Goal: Transaction & Acquisition: Purchase product/service

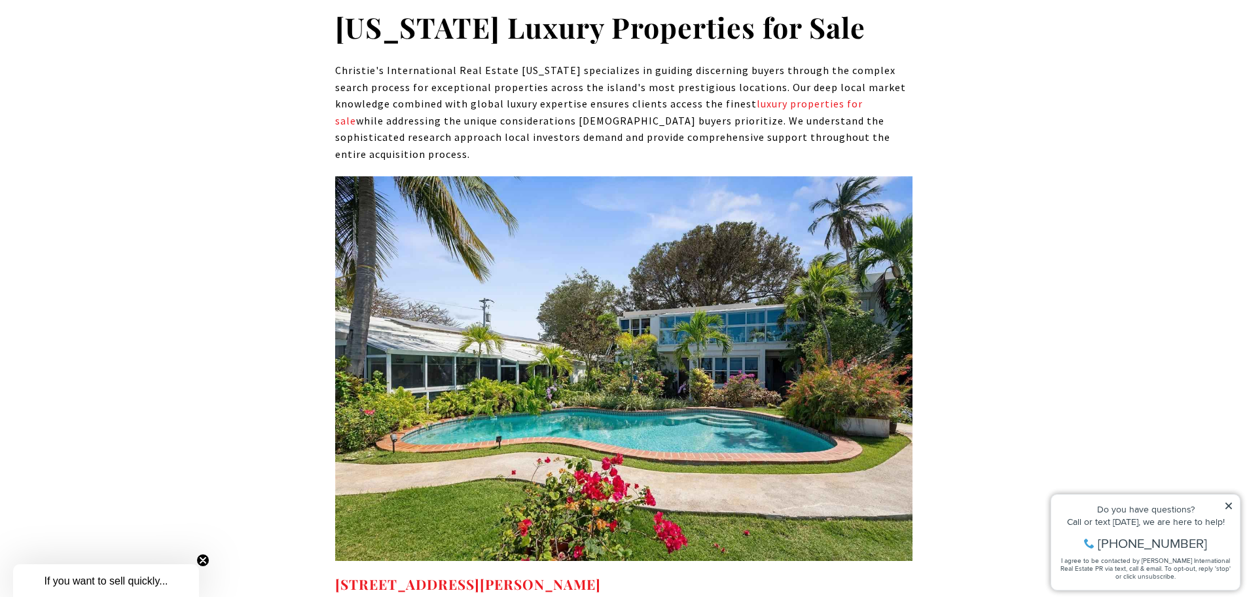
scroll to position [7661, 0]
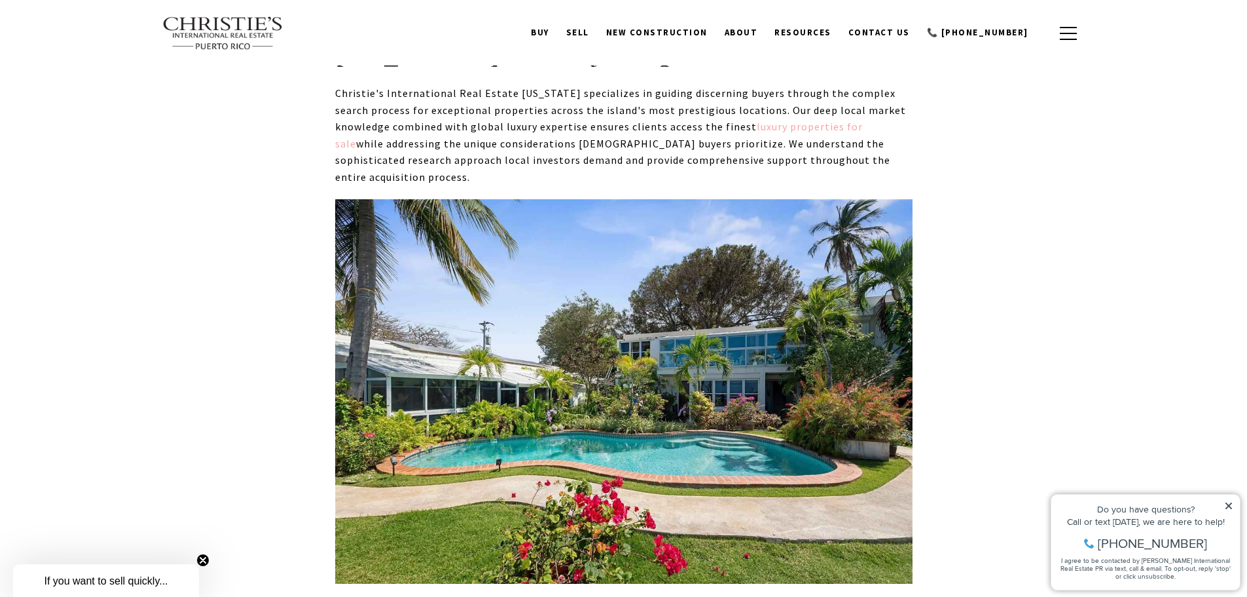
click at [760, 120] on link "luxury properties for sale" at bounding box center [599, 135] width 528 height 30
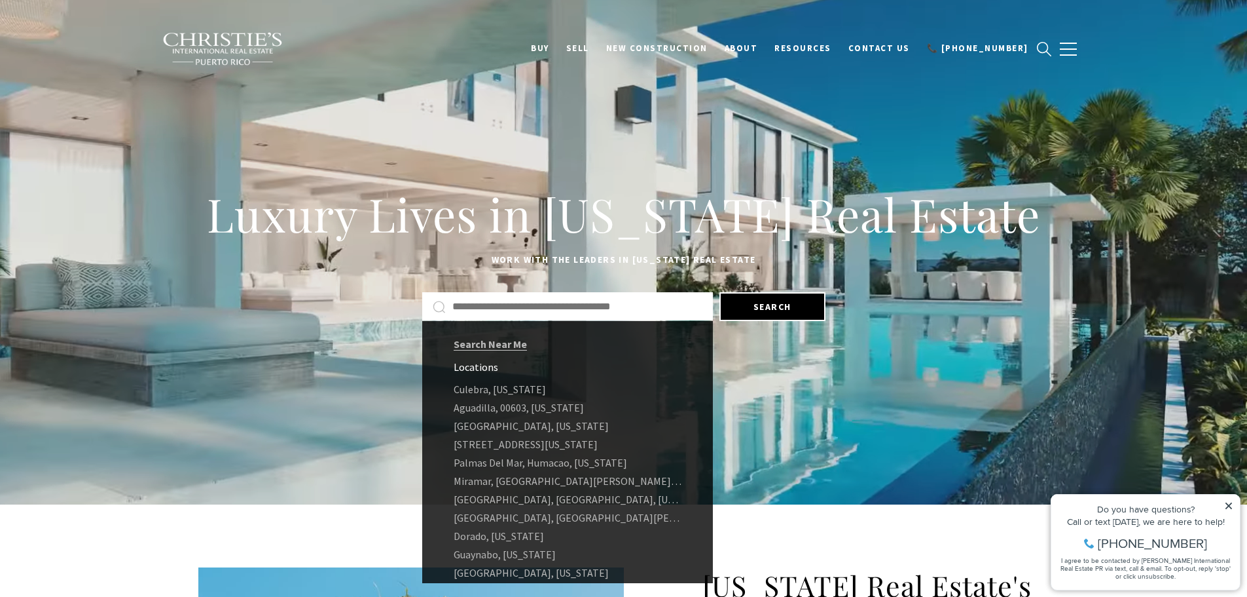
click at [627, 306] on input "Search by Address, City, or Neighborhood" at bounding box center [577, 306] width 250 height 17
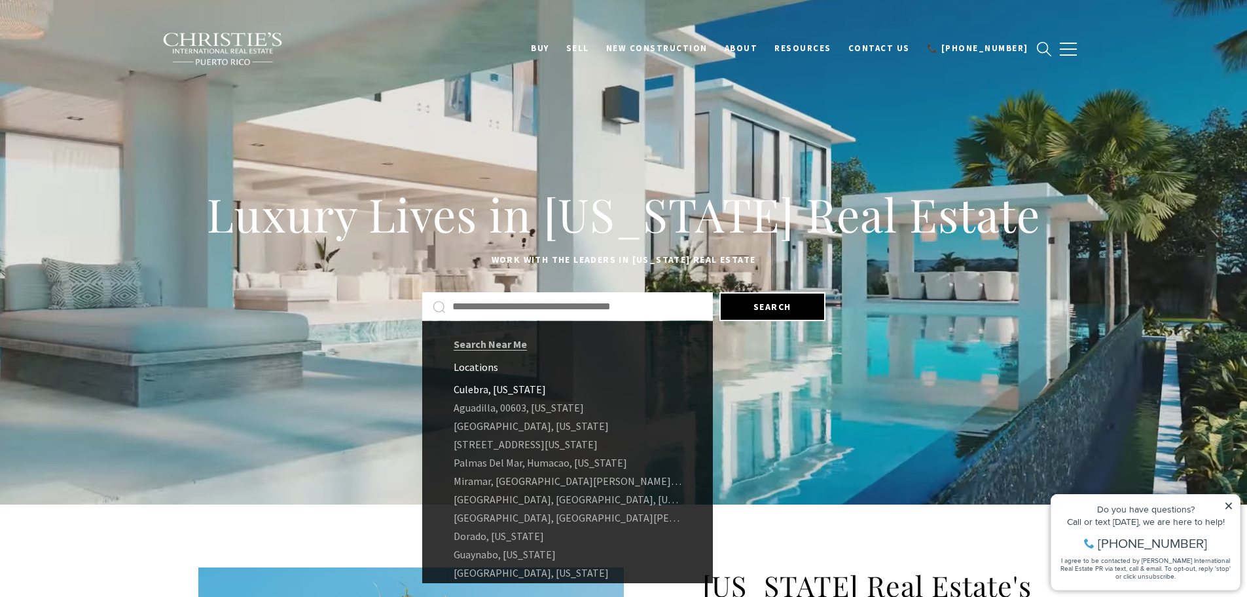
click at [473, 389] on link "Culebra, Puerto Rico" at bounding box center [567, 389] width 291 height 18
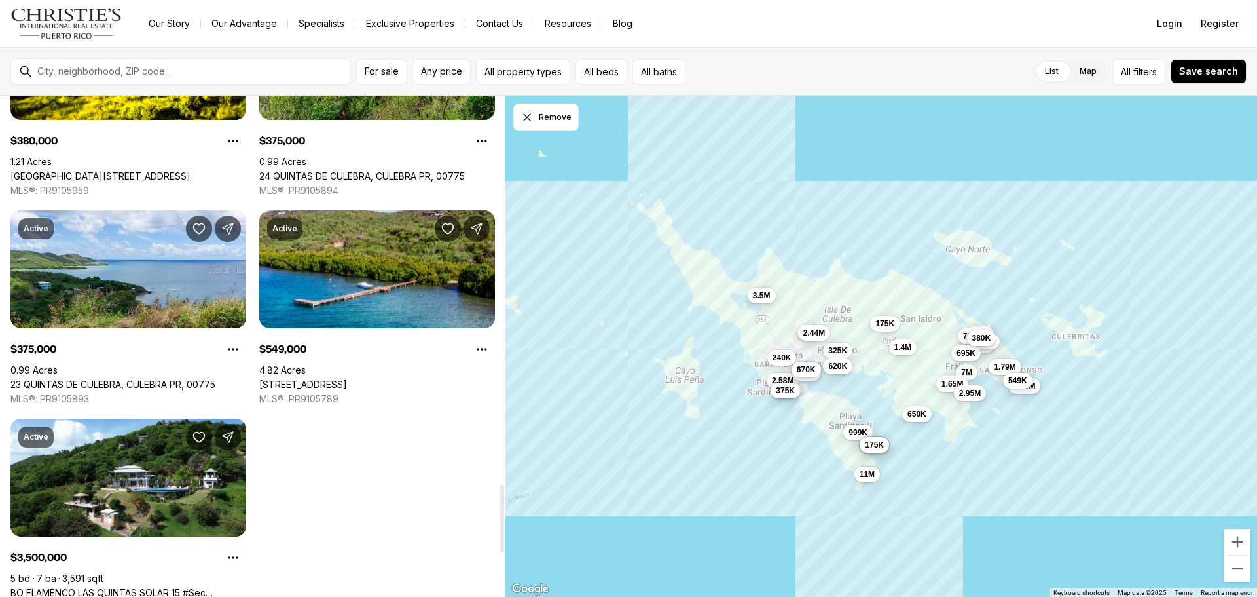
scroll to position [2881, 0]
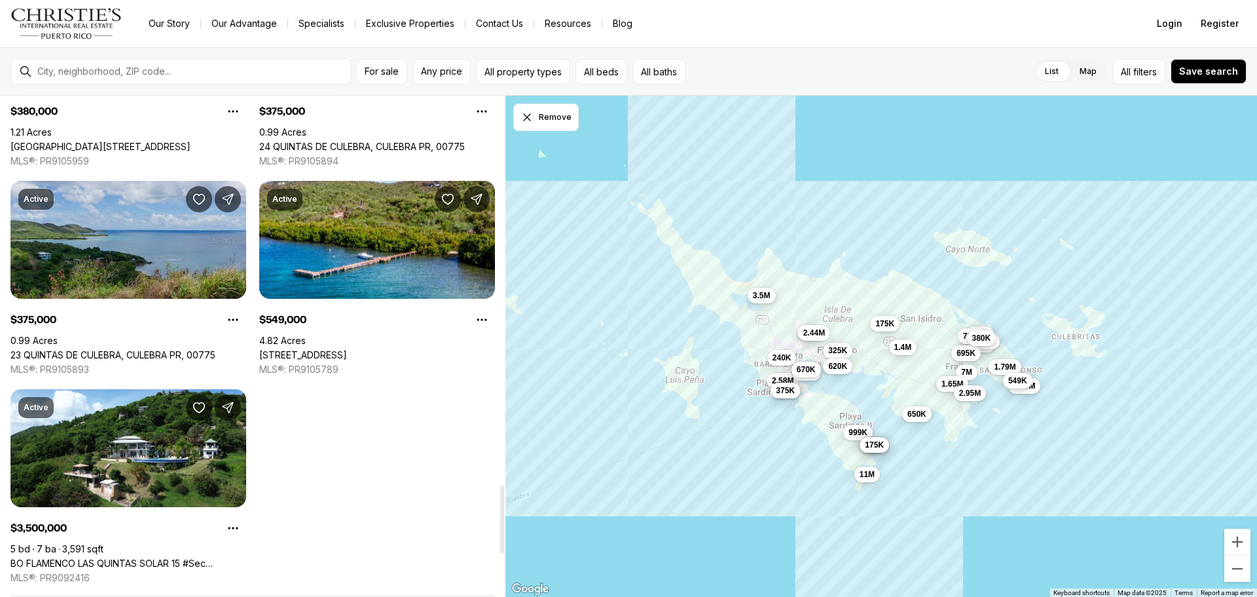
click at [141, 349] on link "23 QUINTAS DE CULEBRA, CULEBRA PR, 00775" at bounding box center [112, 355] width 205 height 12
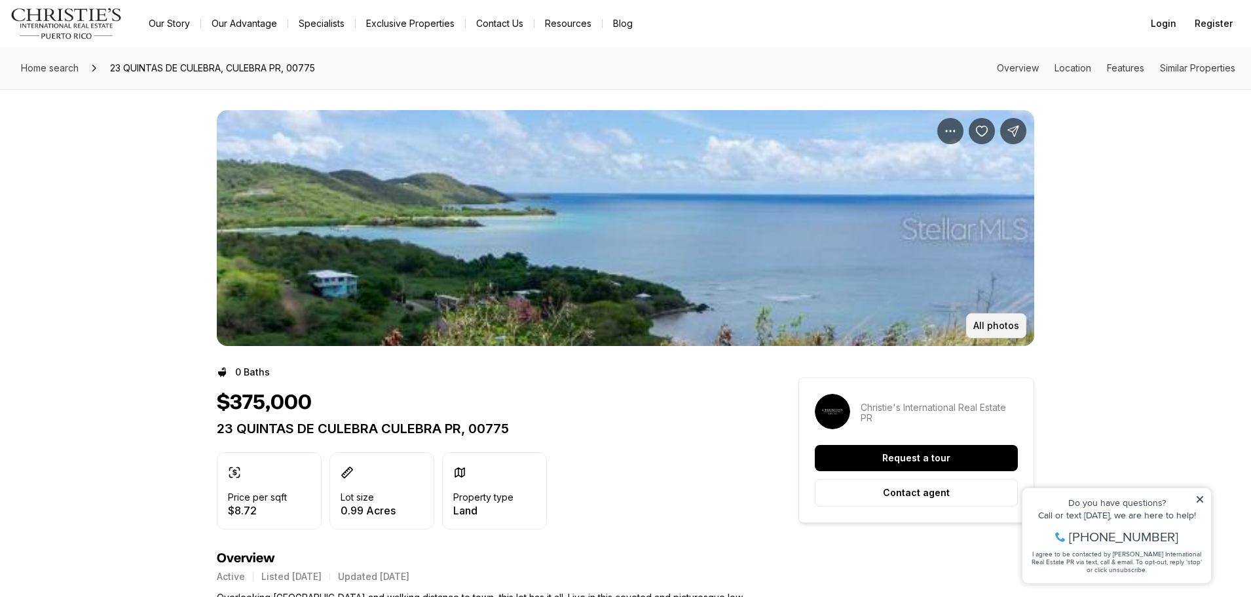
click at [989, 323] on p "All photos" at bounding box center [996, 325] width 46 height 10
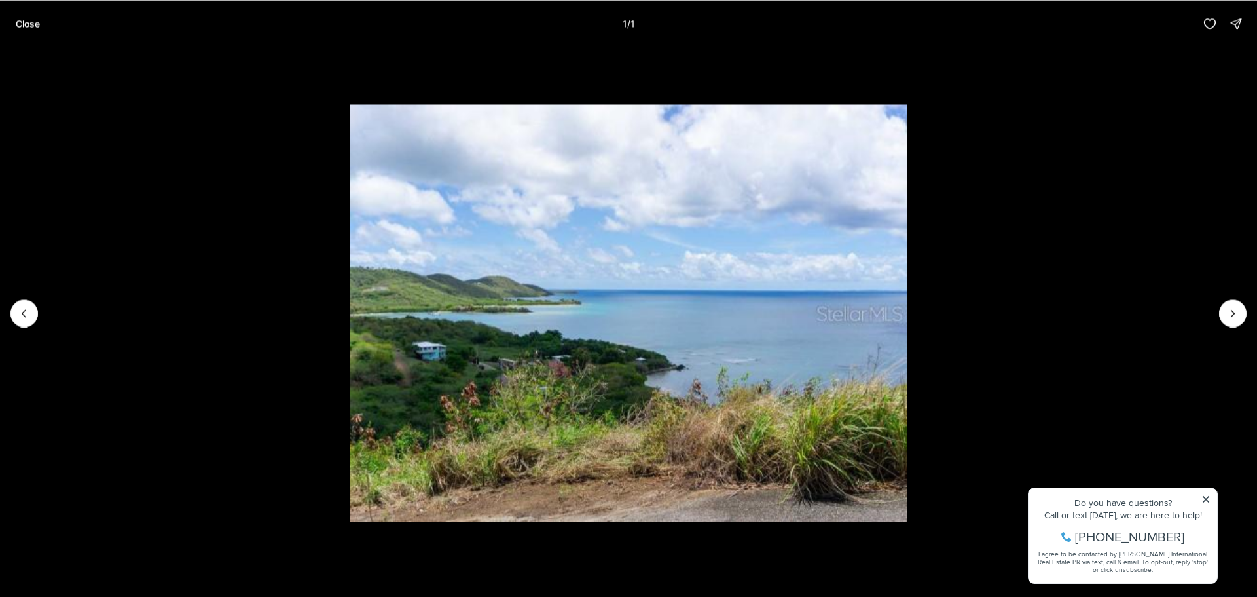
click at [1224, 310] on div at bounding box center [1233, 313] width 28 height 28
click at [1233, 308] on div at bounding box center [1233, 313] width 28 height 28
click at [1230, 313] on div at bounding box center [1233, 313] width 28 height 28
click at [1230, 314] on div at bounding box center [1233, 313] width 28 height 28
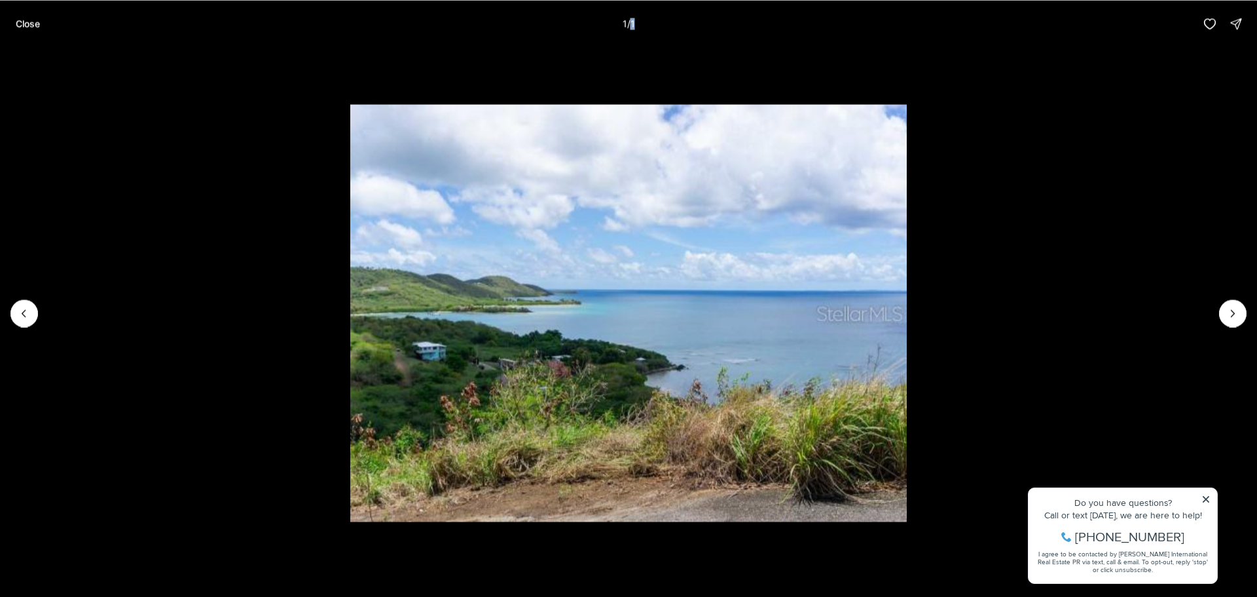
click at [1205, 496] on li "1 of 1" at bounding box center [628, 312] width 1257 height 531
click at [24, 23] on p "Close" at bounding box center [28, 23] width 24 height 10
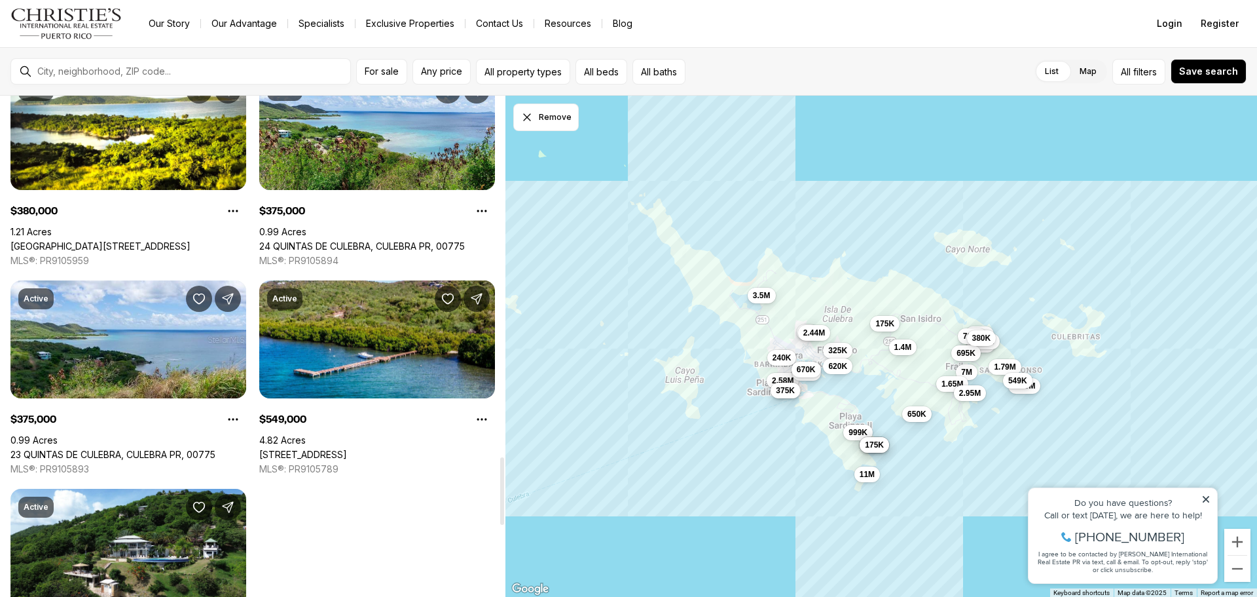
scroll to position [2671, 0]
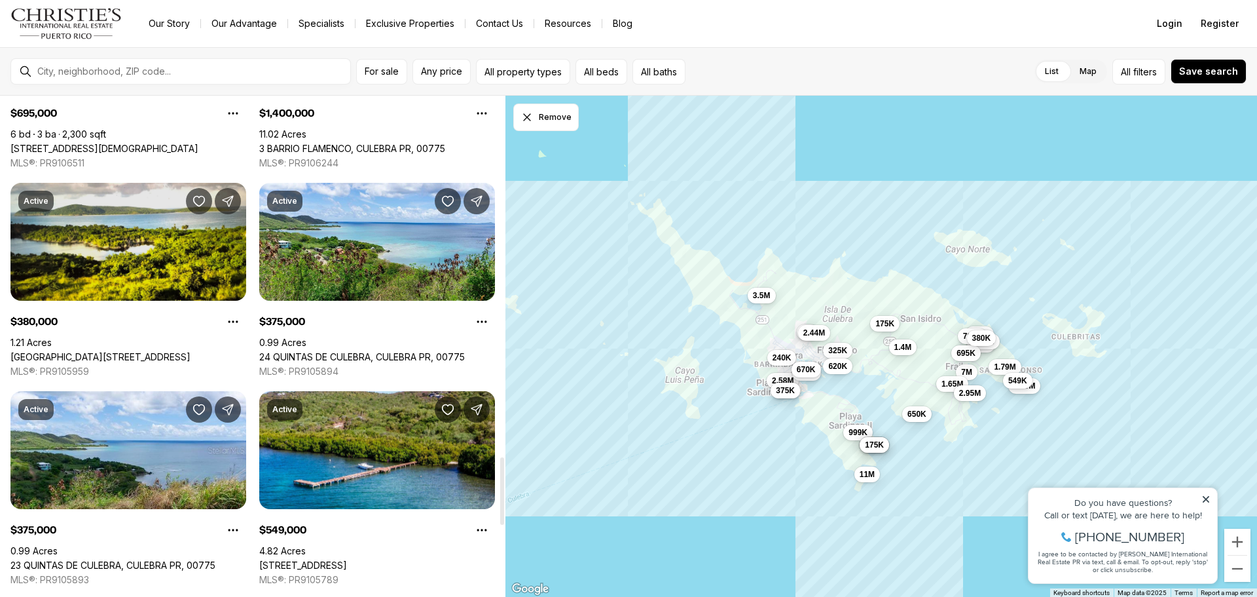
click at [94, 351] on link "[GEOGRAPHIC_DATA][STREET_ADDRESS]" at bounding box center [100, 357] width 180 height 12
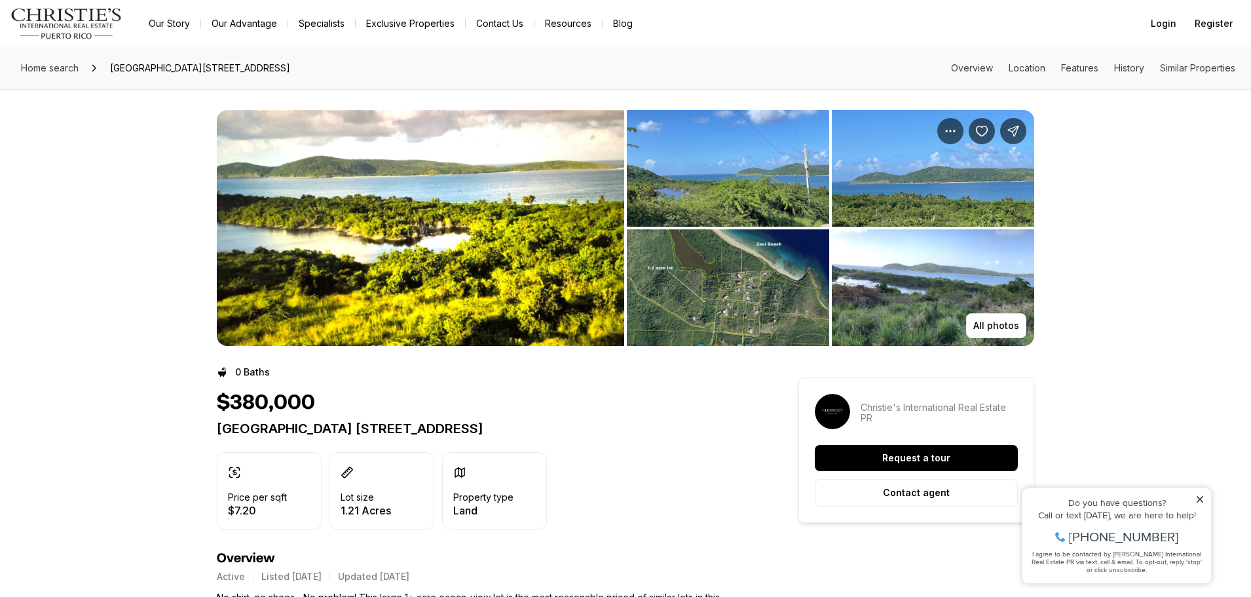
scroll to position [131, 0]
